Goal: Task Accomplishment & Management: Use online tool/utility

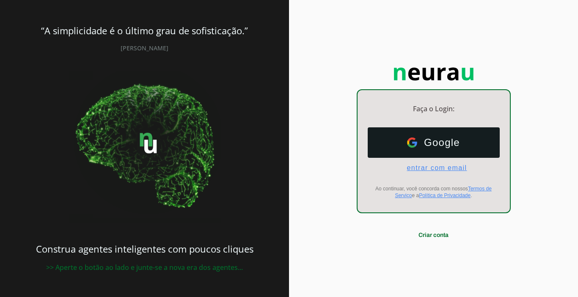
click at [439, 167] on span "entrar com email" at bounding box center [433, 168] width 67 height 8
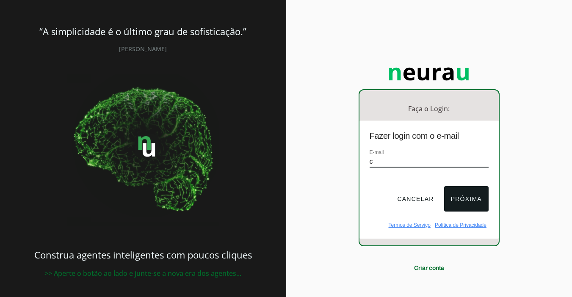
type input "[EMAIL_ADDRESS][DOMAIN_NAME]"
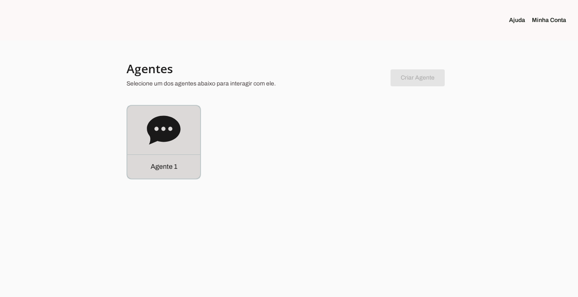
click at [173, 171] on p "Agente 1" at bounding box center [164, 167] width 27 height 10
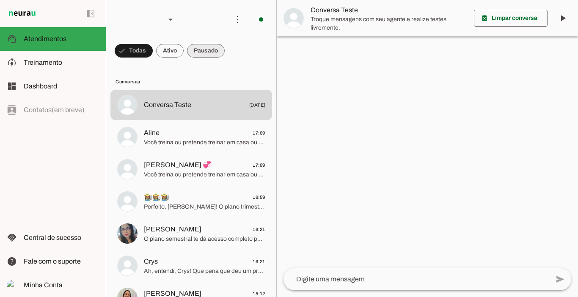
click at [198, 56] on span at bounding box center [206, 51] width 38 height 20
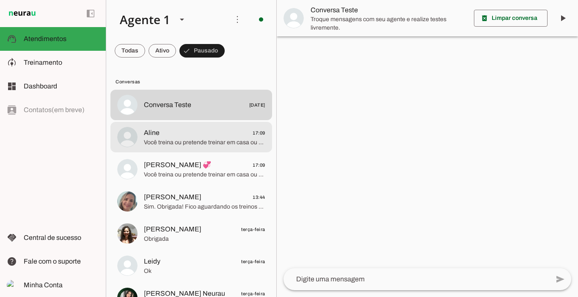
click at [186, 137] on span "Aline 17:09" at bounding box center [204, 133] width 121 height 11
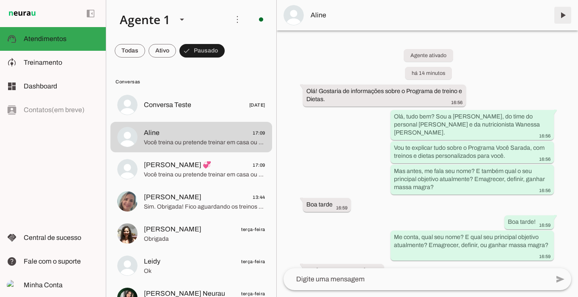
click at [563, 17] on span at bounding box center [563, 15] width 20 height 20
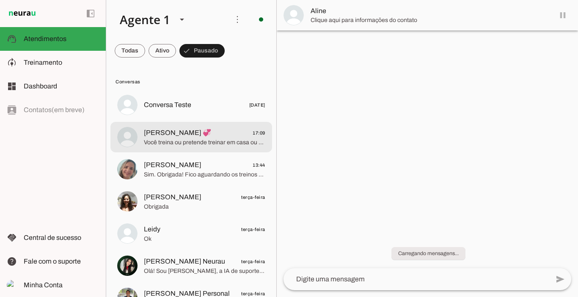
click at [172, 132] on span "[PERSON_NAME] 💞" at bounding box center [177, 133] width 67 height 10
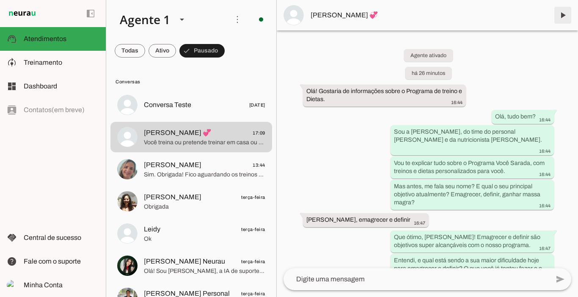
click at [561, 16] on span at bounding box center [563, 15] width 20 height 20
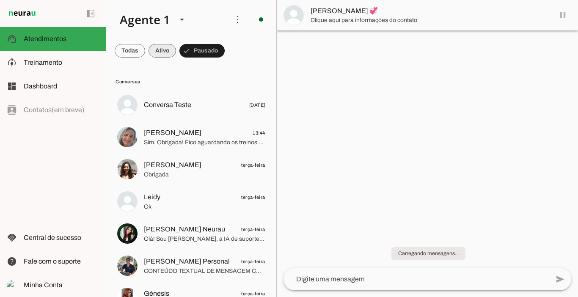
click at [163, 50] on span at bounding box center [163, 51] width 28 height 20
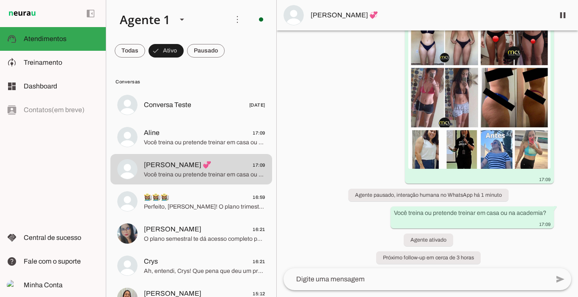
scroll to position [497, 0]
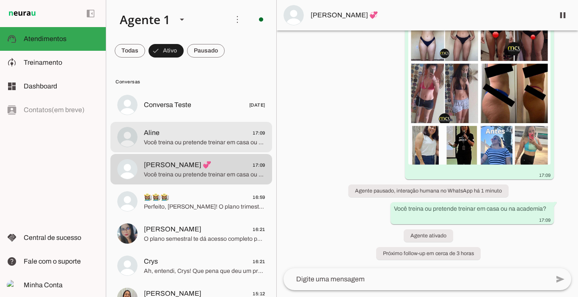
click at [195, 135] on span "Aline 17:09" at bounding box center [204, 133] width 121 height 11
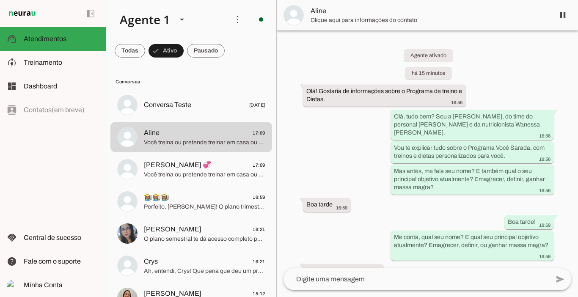
scroll to position [575, 0]
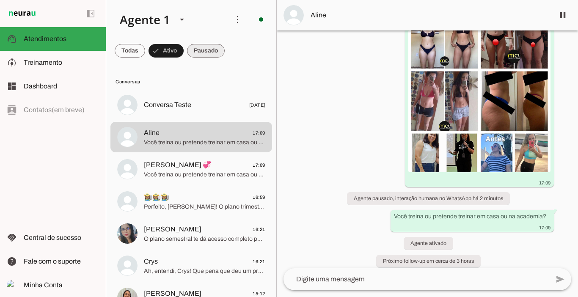
click at [209, 51] on span at bounding box center [206, 51] width 38 height 20
